Goal: Find specific page/section: Find specific page/section

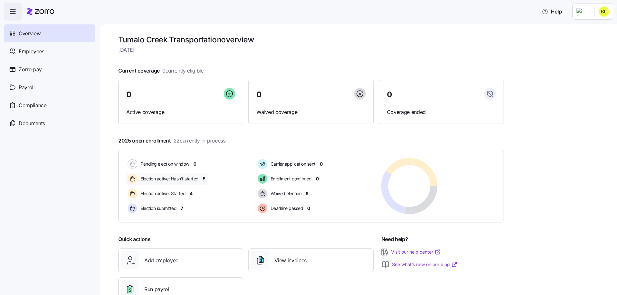
scroll to position [22, 0]
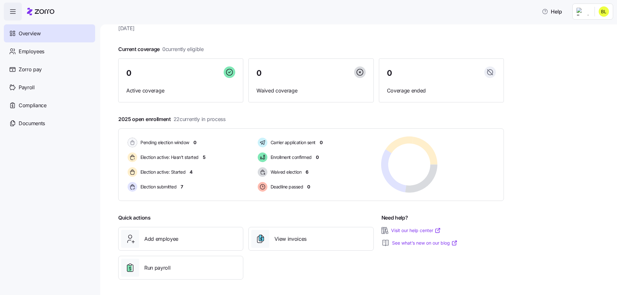
click at [609, 11] on html "Help Overview Employees Zorro pay Payroll Compliance Documents Tumalo Creek Tra…" at bounding box center [308, 145] width 617 height 291
click at [591, 33] on div "Personal view" at bounding box center [587, 29] width 48 height 10
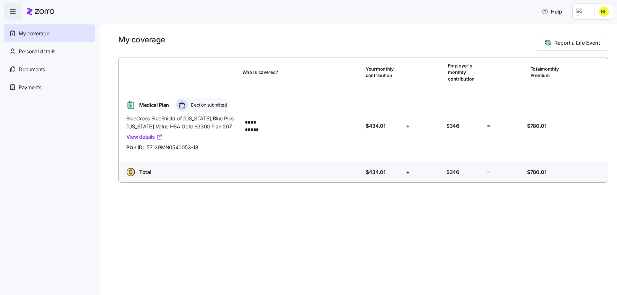
click at [144, 137] on link "View details" at bounding box center [144, 137] width 36 height 8
click at [42, 10] on icon at bounding box center [45, 11] width 20 height 4
click at [19, 16] on span "button" at bounding box center [12, 11] width 17 height 17
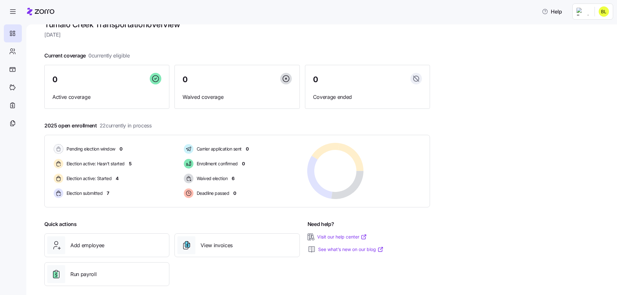
scroll to position [22, 0]
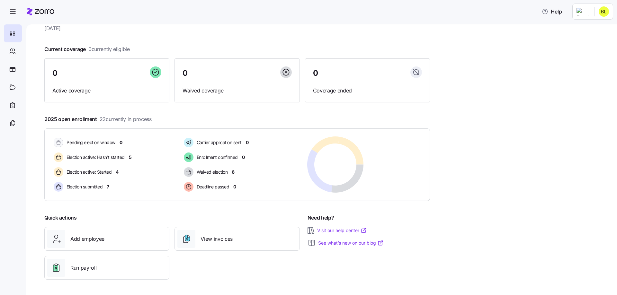
click at [602, 12] on html "Help Tumalo Creek Transportation overview Wednesday, September 10 Current cover…" at bounding box center [308, 145] width 617 height 291
click at [516, 73] on html "Help Tumalo Creek Transportation overview Wednesday, September 10 Current cover…" at bounding box center [308, 145] width 617 height 291
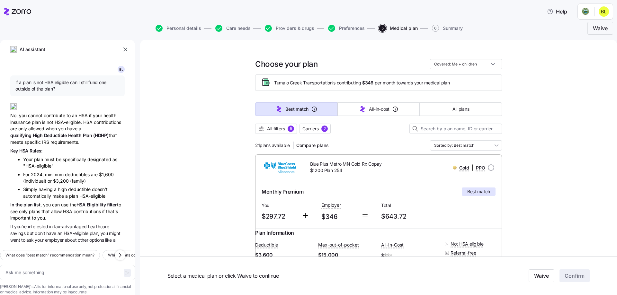
scroll to position [646, 0]
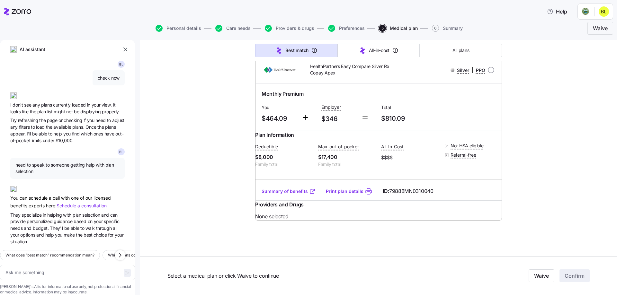
click at [588, 12] on html "Help Personal details Care needs Providers & drugs Preferences 5 Medical plan 6…" at bounding box center [308, 145] width 617 height 291
click at [585, 30] on div "Admin view" at bounding box center [581, 28] width 33 height 7
type textarea "x"
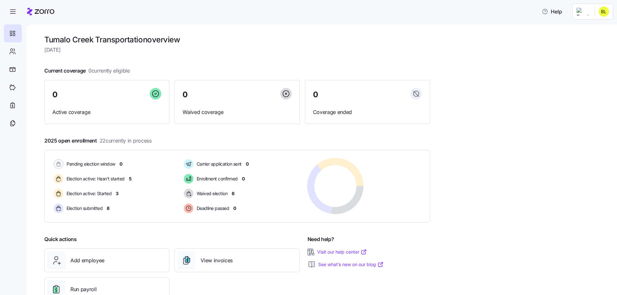
click at [601, 12] on html "Help Tumalo Creek Transportation overview [DATE] Current coverage 0 currently e…" at bounding box center [308, 145] width 617 height 291
click at [588, 25] on div "Personal view" at bounding box center [584, 28] width 38 height 7
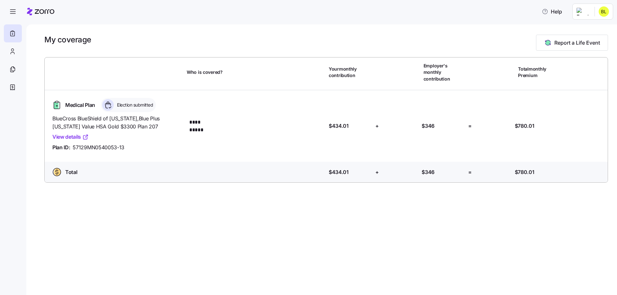
click at [71, 133] on link "View details" at bounding box center [70, 137] width 36 height 8
